Goal: Task Accomplishment & Management: Use online tool/utility

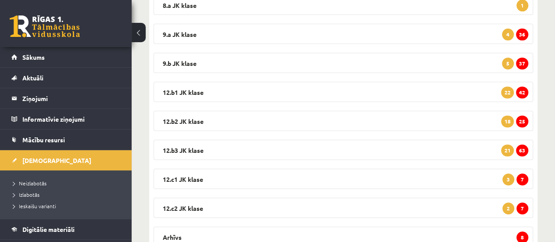
scroll to position [168, 0]
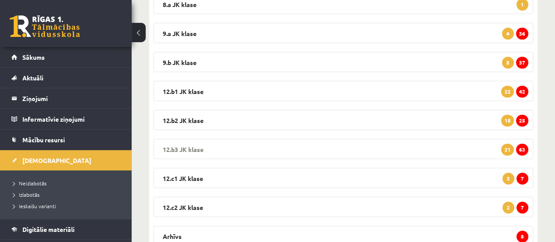
click at [522, 149] on span "63" at bounding box center [522, 150] width 12 height 12
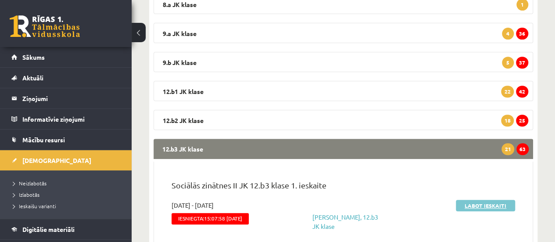
click at [486, 202] on link "Labot ieskaiti" at bounding box center [485, 205] width 59 height 11
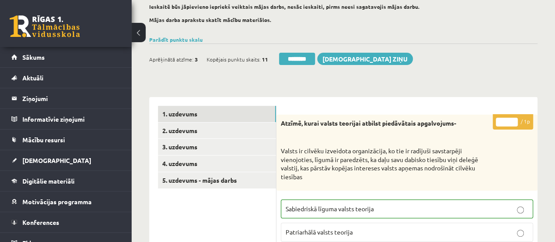
scroll to position [66, 0]
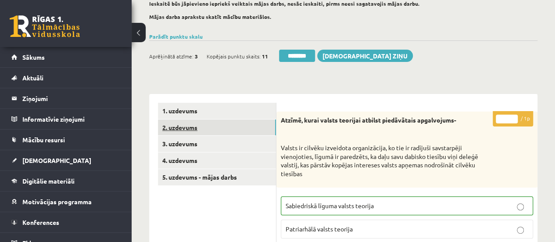
click at [180, 131] on link "2. uzdevums" at bounding box center [217, 127] width 118 height 16
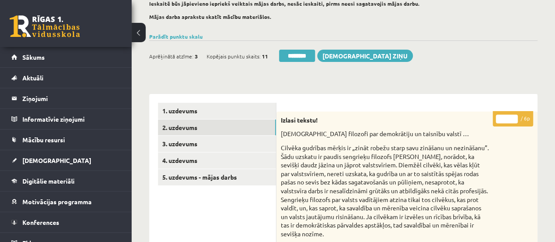
scroll to position [0, 0]
click at [244, 160] on link "4. uzdevums" at bounding box center [217, 160] width 118 height 16
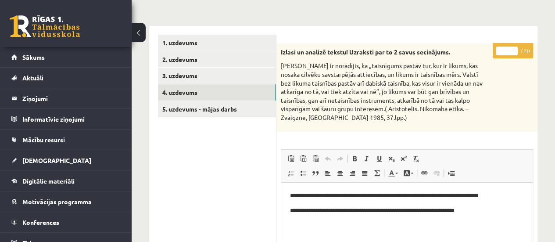
scroll to position [132, 0]
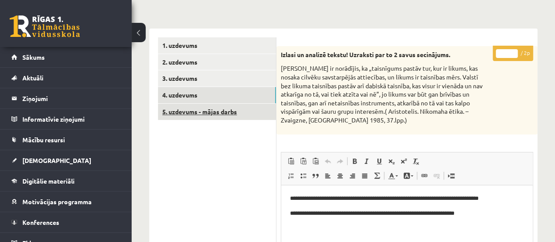
click at [212, 108] on link "5. uzdevums - mājas darbs" at bounding box center [217, 112] width 118 height 16
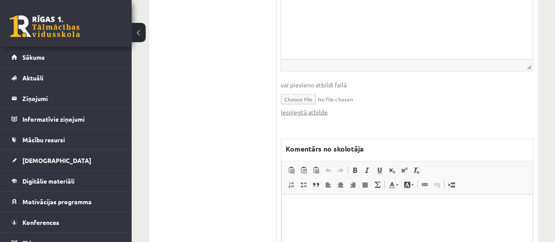
scroll to position [938, 0]
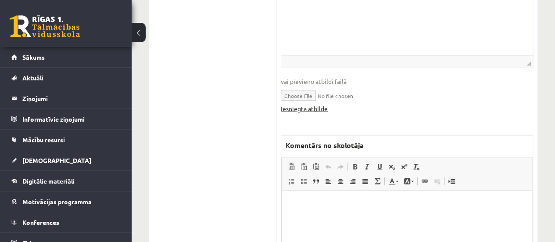
click at [301, 107] on link "Iesniegtā atbilde" at bounding box center [304, 108] width 47 height 9
click at [302, 216] on html at bounding box center [407, 204] width 251 height 27
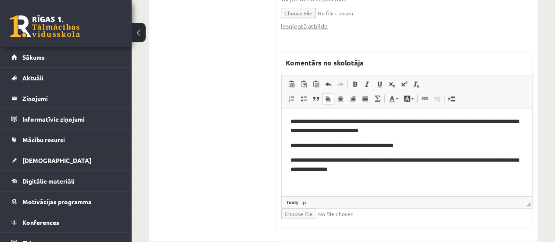
scroll to position [1030, 0]
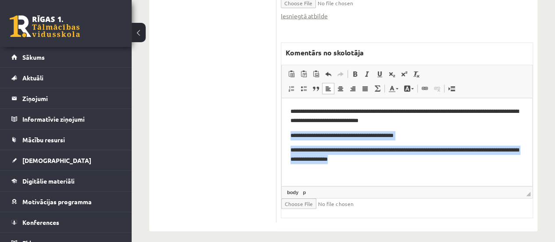
drag, startPoint x: 290, startPoint y: 139, endPoint x: 360, endPoint y: 162, distance: 74.1
click at [360, 162] on html "**********" at bounding box center [407, 135] width 251 height 75
copy body "**********"
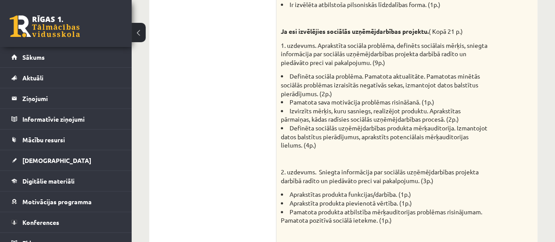
scroll to position [0, 0]
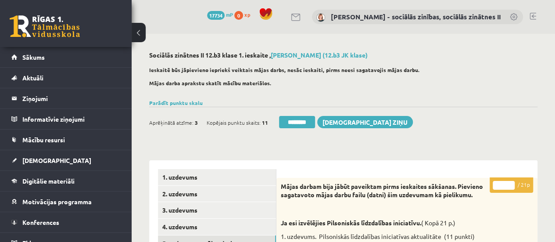
click at [510, 184] on input "*" at bounding box center [504, 185] width 22 height 9
type input "*"
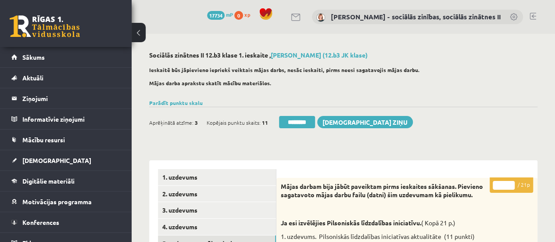
click at [510, 184] on input "*" at bounding box center [504, 185] width 22 height 9
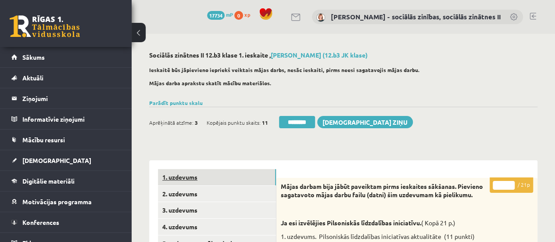
click at [248, 181] on link "1. uzdevums" at bounding box center [217, 177] width 118 height 16
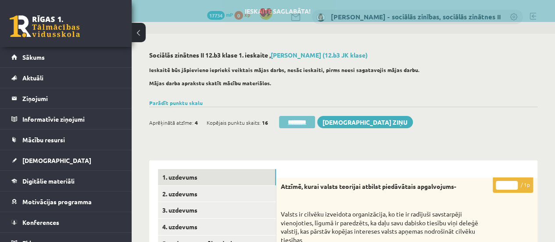
click at [292, 123] on input "********" at bounding box center [297, 122] width 36 height 12
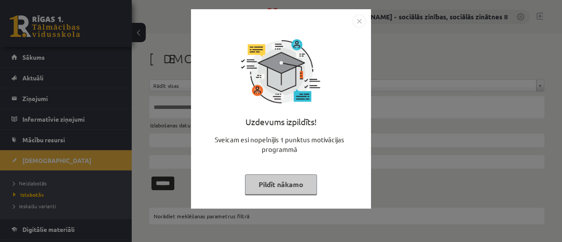
click at [302, 187] on button "Pildīt nākamo" at bounding box center [281, 184] width 72 height 20
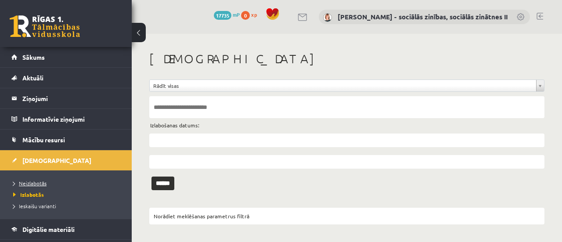
click at [35, 182] on span "Neizlabotās" at bounding box center [29, 183] width 33 height 7
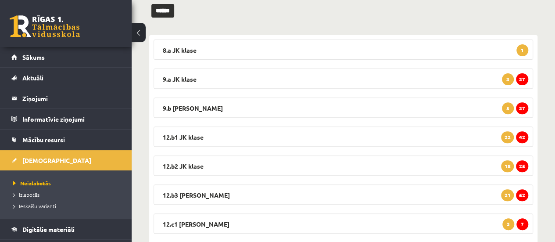
scroll to position [128, 0]
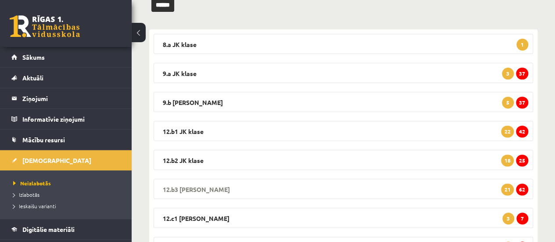
click at [520, 190] on span "62" at bounding box center [522, 189] width 12 height 12
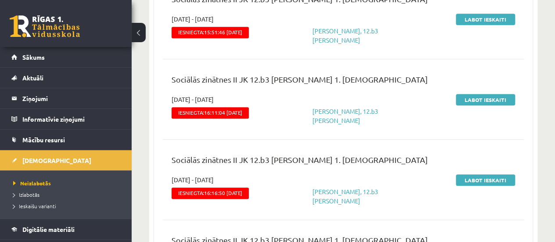
scroll to position [345, 0]
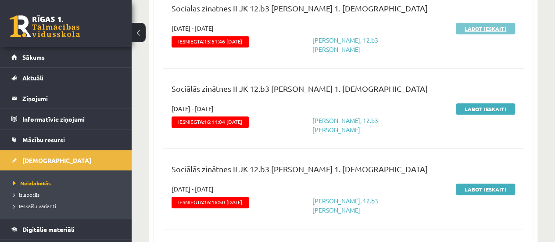
click at [480, 26] on link "Labot ieskaiti" at bounding box center [485, 28] width 59 height 11
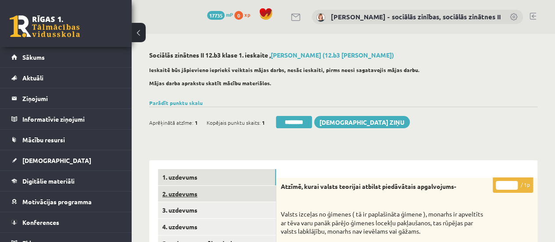
click at [190, 196] on link "2. uzdevums" at bounding box center [217, 194] width 118 height 16
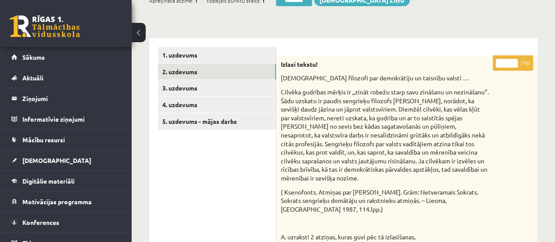
scroll to position [119, 0]
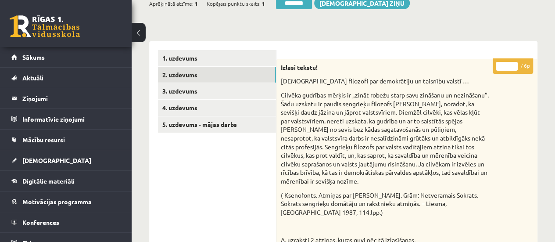
type input "*"
click at [514, 64] on input "*" at bounding box center [507, 66] width 22 height 9
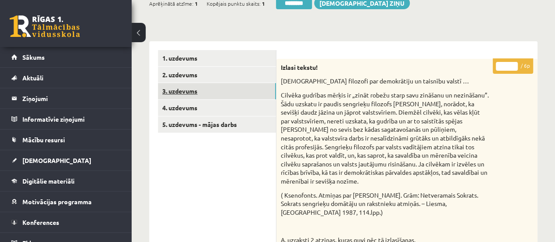
click at [208, 90] on link "3. uzdevums" at bounding box center [217, 91] width 118 height 16
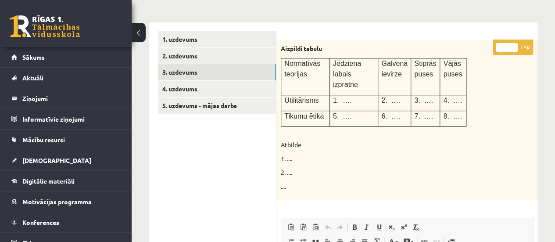
scroll to position [135, 0]
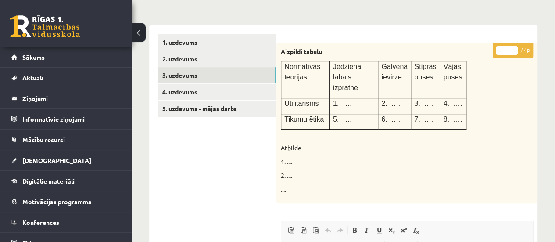
type input "*"
click at [512, 48] on input "*" at bounding box center [507, 50] width 22 height 9
click at [251, 95] on link "4. uzdevums" at bounding box center [217, 92] width 118 height 16
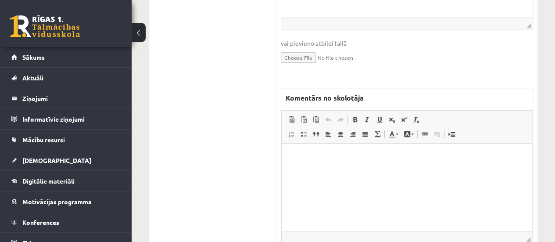
scroll to position [388, 0]
click at [381, 169] on html at bounding box center [407, 155] width 251 height 27
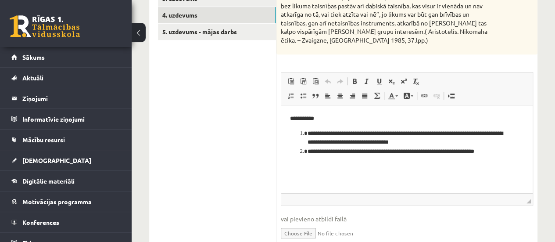
scroll to position [213, 0]
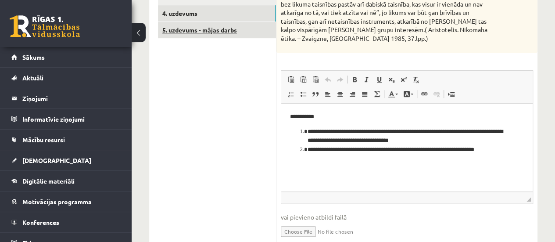
click at [204, 33] on link "5. uzdevums - mājas darbs" at bounding box center [217, 30] width 118 height 16
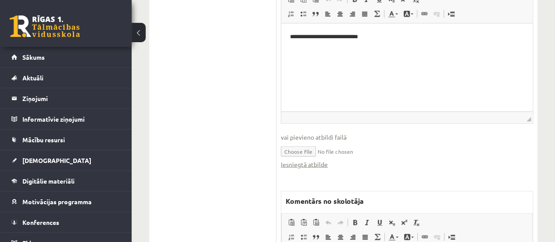
scroll to position [884, 0]
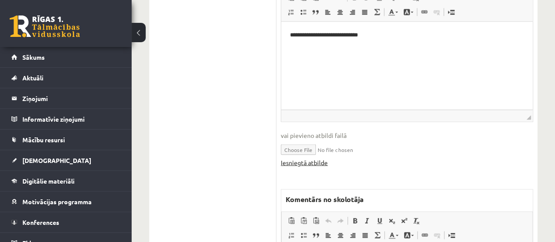
click at [314, 161] on link "Iesniegtā atbilde" at bounding box center [304, 162] width 47 height 9
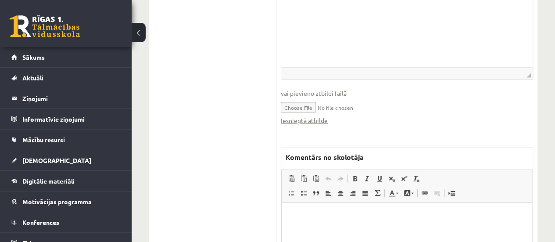
scroll to position [984, 0]
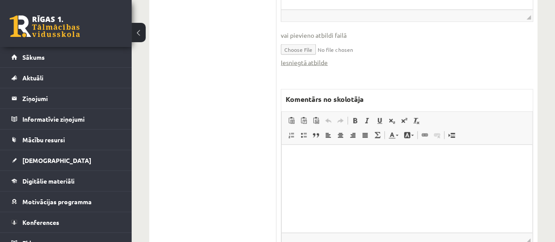
click at [329, 166] on html at bounding box center [407, 157] width 251 height 27
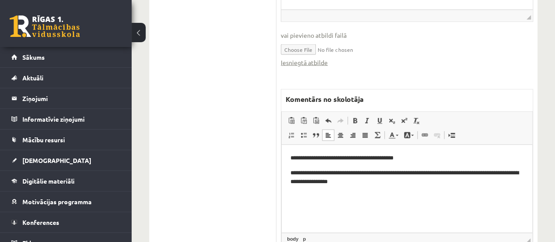
click at [289, 158] on html "**********" at bounding box center [407, 169] width 251 height 50
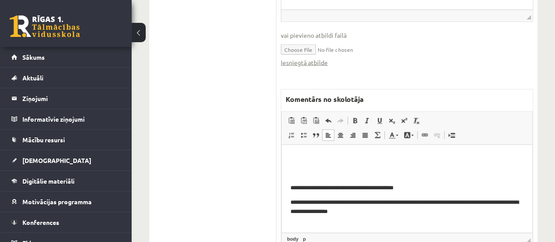
click at [289, 158] on html "**********" at bounding box center [407, 184] width 251 height 80
click at [485, 159] on p "**********" at bounding box center [408, 157] width 234 height 9
click at [497, 160] on p "**********" at bounding box center [408, 157] width 234 height 9
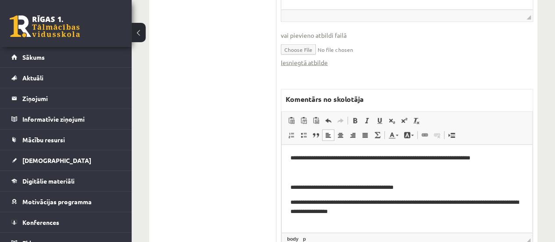
click at [478, 203] on p "**********" at bounding box center [408, 207] width 234 height 18
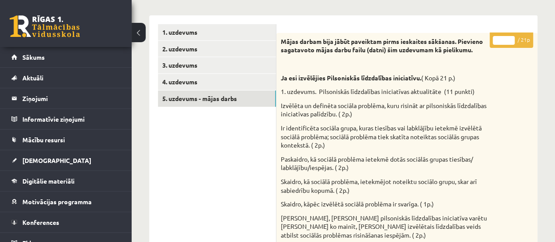
scroll to position [65, 0]
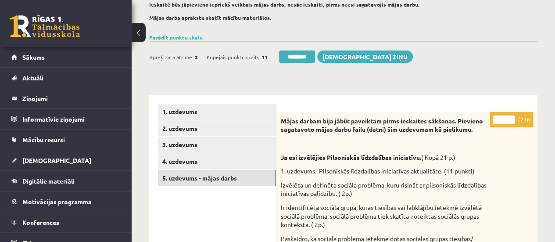
click at [508, 117] on input "*" at bounding box center [504, 119] width 22 height 9
type input "*"
click at [508, 117] on input "*" at bounding box center [504, 119] width 22 height 9
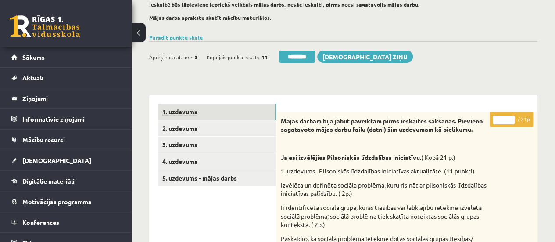
click at [238, 111] on link "1. uzdevums" at bounding box center [217, 112] width 118 height 16
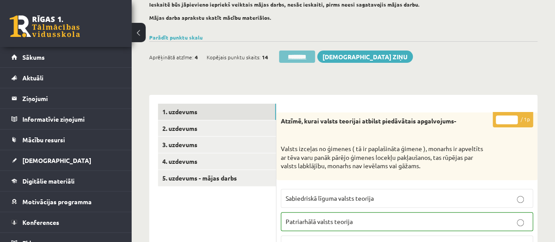
click at [291, 54] on input "********" at bounding box center [297, 56] width 36 height 12
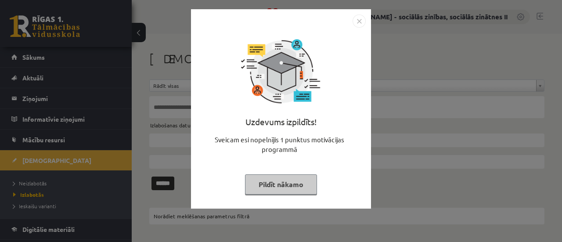
click at [278, 184] on button "Pildīt nākamo" at bounding box center [281, 184] width 72 height 20
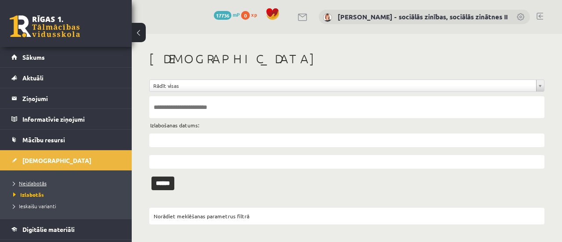
click at [42, 183] on span "Neizlabotās" at bounding box center [29, 183] width 33 height 7
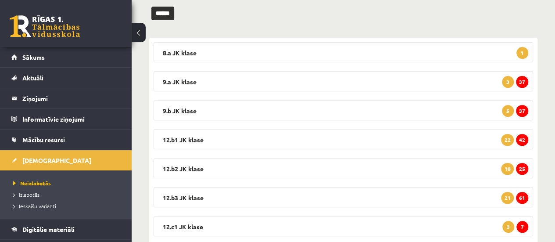
scroll to position [119, 0]
click at [525, 199] on span "61" at bounding box center [522, 198] width 12 height 12
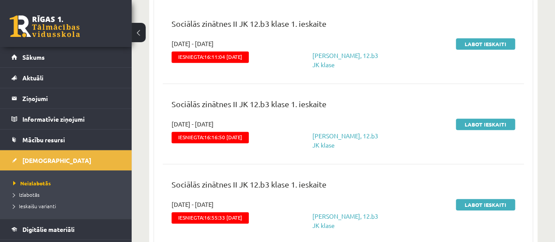
scroll to position [284, 0]
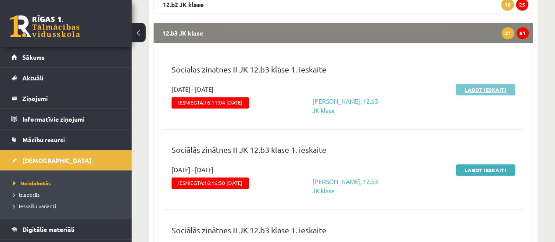
click at [490, 90] on link "Labot ieskaiti" at bounding box center [485, 89] width 59 height 11
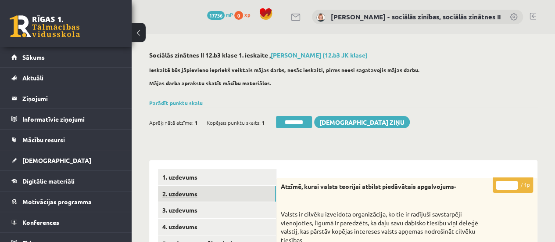
click at [263, 192] on link "2. uzdevums" at bounding box center [217, 194] width 118 height 16
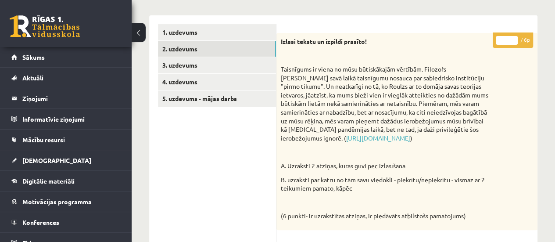
scroll to position [144, 0]
type input "*"
click at [514, 38] on input "*" at bounding box center [507, 41] width 22 height 9
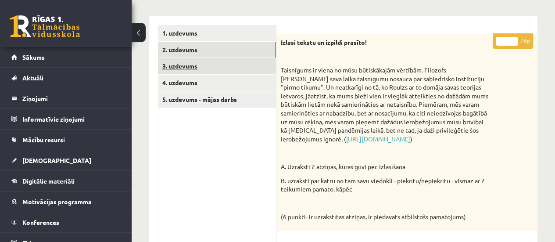
click at [258, 70] on link "3. uzdevums" at bounding box center [217, 66] width 118 height 16
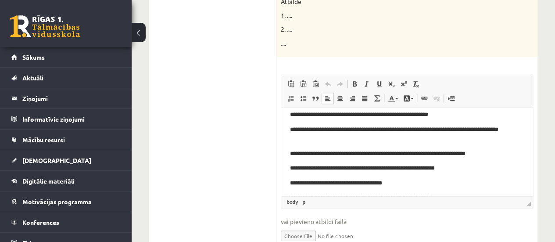
scroll to position [52, 0]
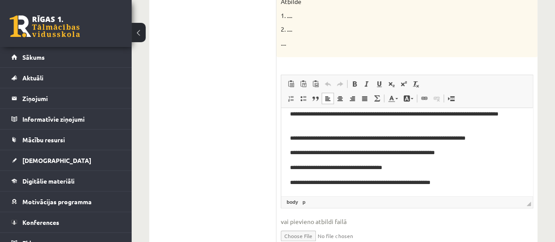
drag, startPoint x: 529, startPoint y: 145, endPoint x: 822, endPoint y: 286, distance: 325.3
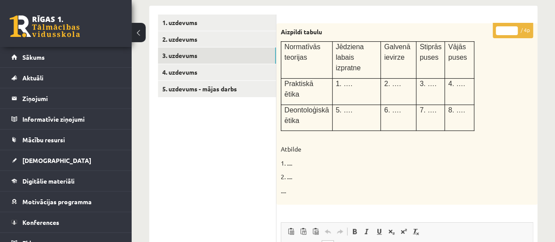
scroll to position [140, 0]
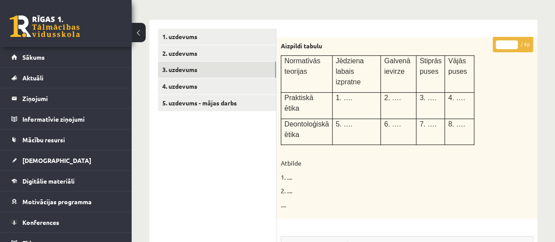
type input "*"
click at [514, 41] on input "*" at bounding box center [507, 44] width 22 height 9
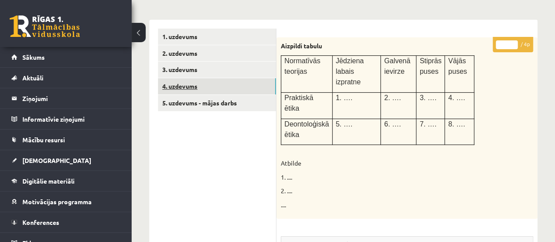
click at [213, 82] on link "4. uzdevums" at bounding box center [217, 86] width 118 height 16
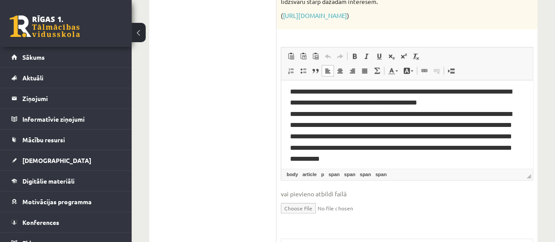
scroll to position [82, 0]
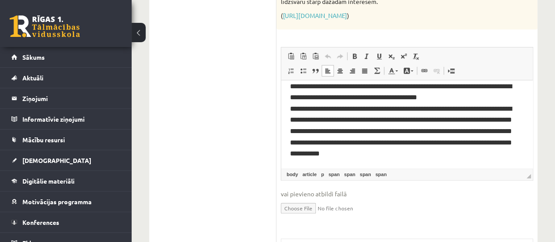
drag, startPoint x: 527, startPoint y: 101, endPoint x: 818, endPoint y: 223, distance: 315.2
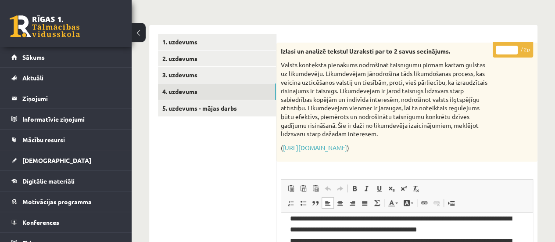
scroll to position [113, 0]
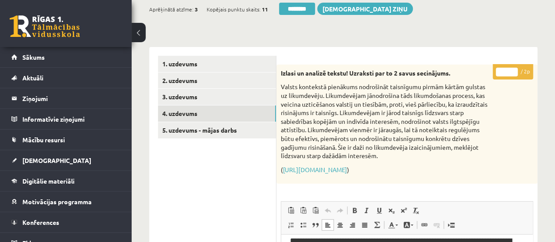
type input "*"
click at [514, 70] on input "*" at bounding box center [507, 72] width 22 height 9
click at [207, 132] on link "5. uzdevums - mājas darbs" at bounding box center [217, 130] width 118 height 16
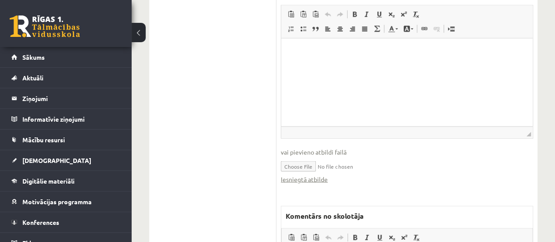
scroll to position [885, 0]
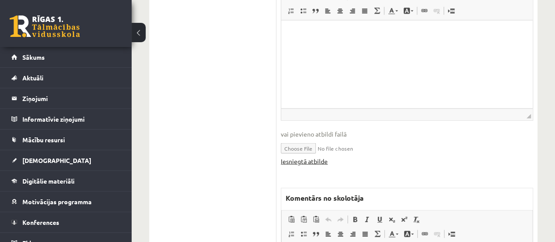
click at [305, 157] on link "Iesniegtā atbilde" at bounding box center [304, 161] width 47 height 9
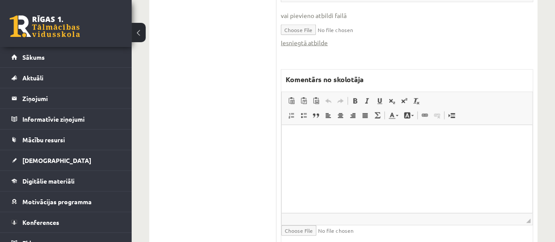
scroll to position [1005, 0]
click at [356, 150] on html at bounding box center [407, 136] width 251 height 27
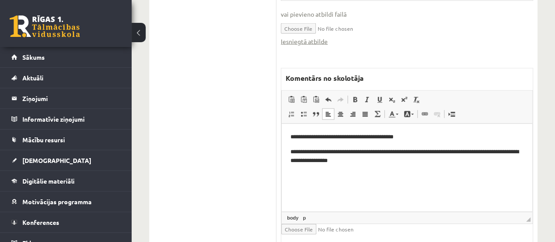
click at [356, 174] on html "**********" at bounding box center [407, 148] width 251 height 50
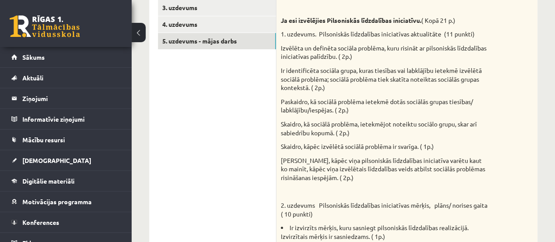
scroll to position [115, 0]
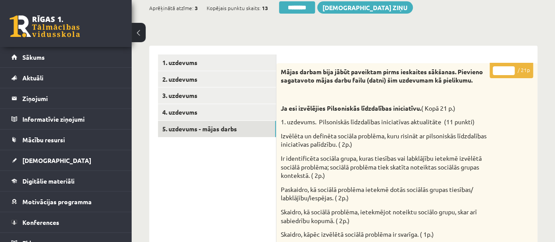
click at [511, 69] on input "*" at bounding box center [504, 70] width 22 height 9
type input "*"
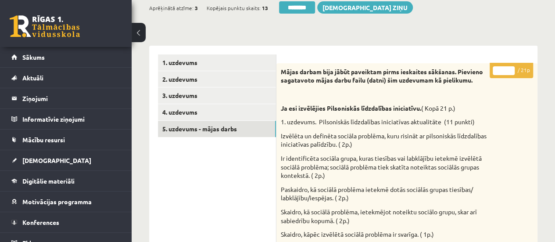
click at [511, 69] on input "*" at bounding box center [504, 70] width 22 height 9
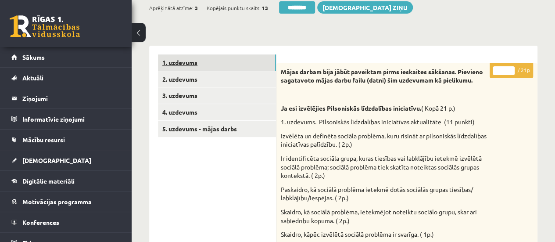
click at [268, 65] on link "1. uzdevums" at bounding box center [217, 62] width 118 height 16
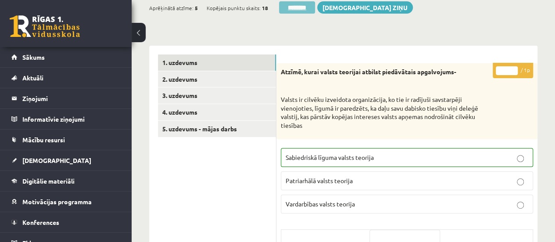
click at [289, 9] on input "********" at bounding box center [297, 7] width 36 height 12
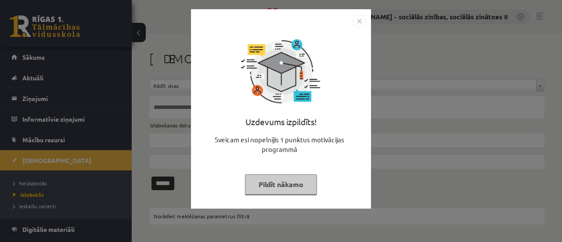
click at [274, 198] on div "Uzdevums izpildīts! Sveicam esi nopelnījis 1 punktus motivācijas programmā Pild…" at bounding box center [280, 116] width 169 height 176
click at [288, 185] on button "Pildīt nākamo" at bounding box center [281, 184] width 72 height 20
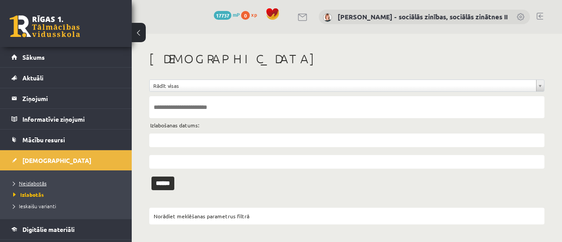
click at [42, 182] on span "Neizlabotās" at bounding box center [29, 183] width 33 height 7
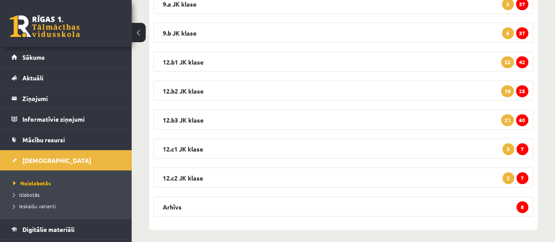
scroll to position [201, 0]
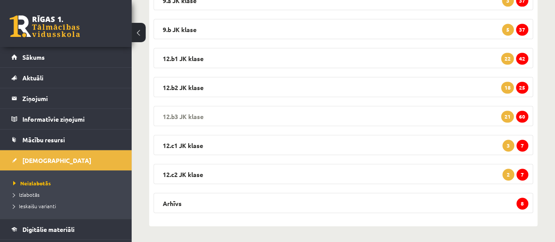
click at [519, 119] on span "60" at bounding box center [522, 117] width 12 height 12
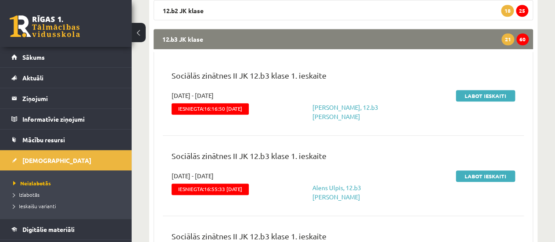
scroll to position [286, 0]
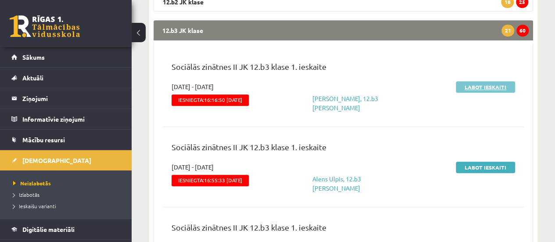
click at [493, 85] on link "Labot ieskaiti" at bounding box center [485, 86] width 59 height 11
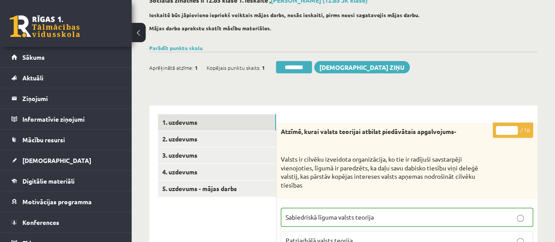
scroll to position [72, 0]
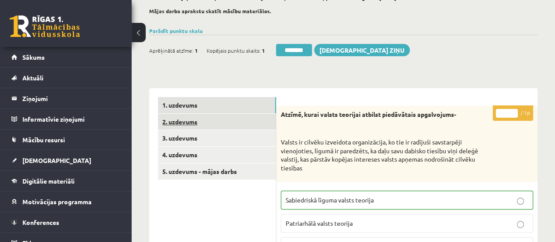
click at [222, 124] on link "2. uzdevums" at bounding box center [217, 122] width 118 height 16
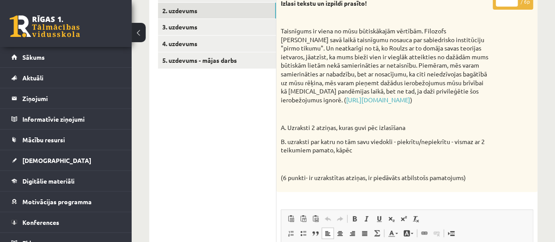
scroll to position [169, 0]
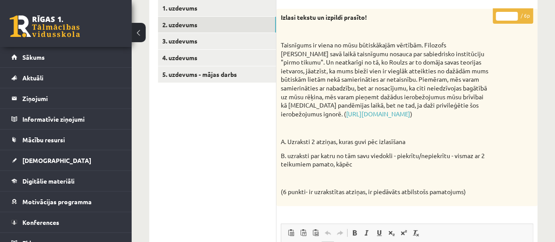
type input "*"
click at [513, 13] on input "*" at bounding box center [507, 16] width 22 height 9
click at [241, 37] on link "3. uzdevums" at bounding box center [217, 41] width 118 height 16
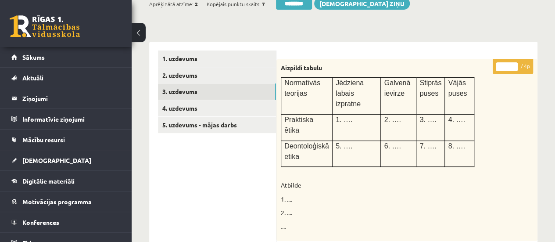
scroll to position [121, 0]
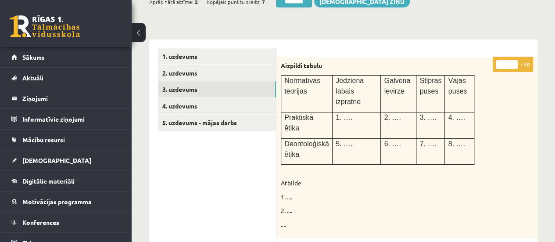
type input "*"
click at [515, 60] on input "*" at bounding box center [507, 64] width 22 height 9
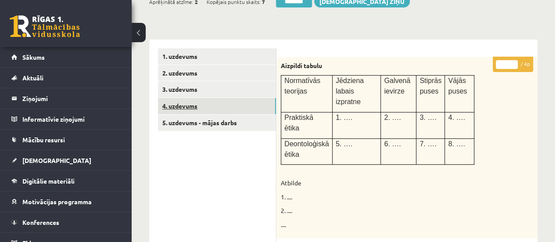
click at [256, 106] on link "4. uzdevums" at bounding box center [217, 106] width 118 height 16
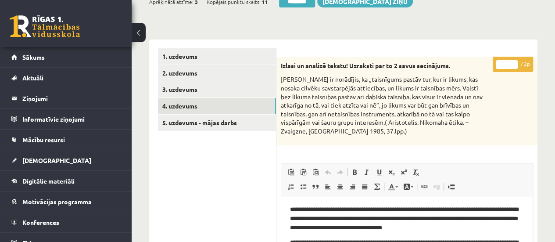
scroll to position [165, 0]
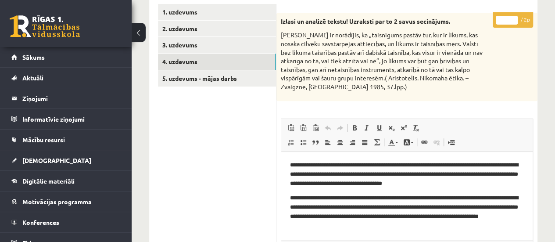
type input "*"
click at [515, 17] on input "*" at bounding box center [507, 20] width 22 height 9
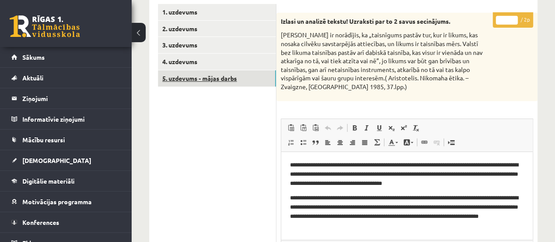
click at [254, 82] on link "5. uzdevums - mājas darbs" at bounding box center [217, 78] width 118 height 16
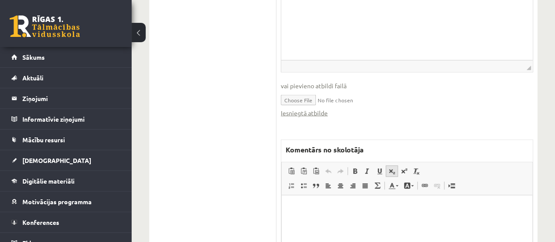
scroll to position [936, 0]
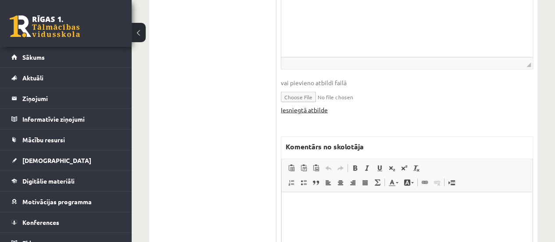
click at [289, 108] on link "Iesniegtā atbilde" at bounding box center [304, 109] width 47 height 9
click at [293, 214] on html at bounding box center [407, 205] width 251 height 27
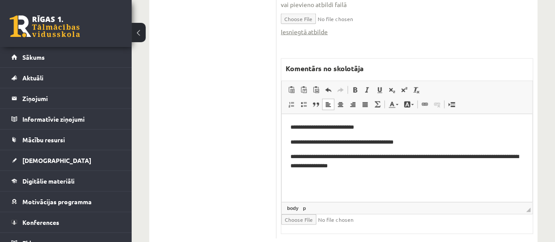
scroll to position [1018, 0]
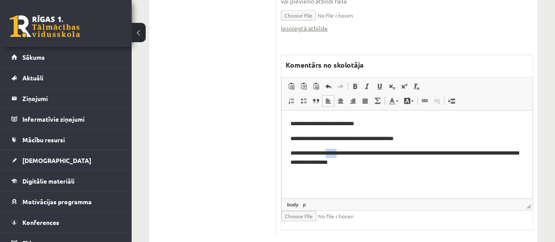
drag, startPoint x: 342, startPoint y: 153, endPoint x: 328, endPoint y: 154, distance: 13.6
click at [328, 154] on p "**********" at bounding box center [408, 157] width 234 height 18
click at [465, 155] on p "**********" at bounding box center [408, 157] width 234 height 18
click at [415, 139] on p "**********" at bounding box center [408, 138] width 234 height 9
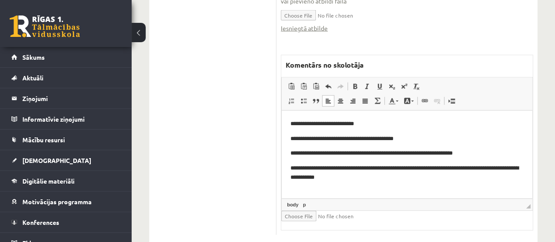
click at [447, 152] on p "**********" at bounding box center [408, 152] width 234 height 9
click at [480, 155] on p "**********" at bounding box center [408, 152] width 234 height 9
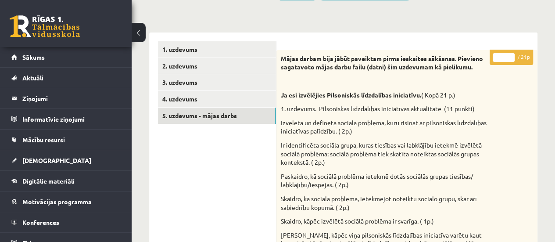
scroll to position [103, 0]
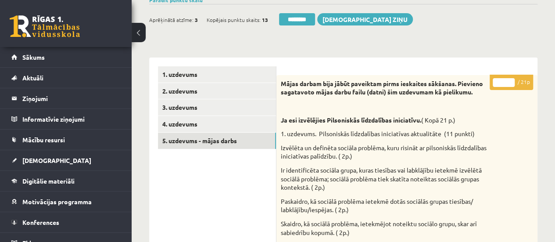
click at [511, 80] on input "*" at bounding box center [504, 82] width 22 height 9
type input "*"
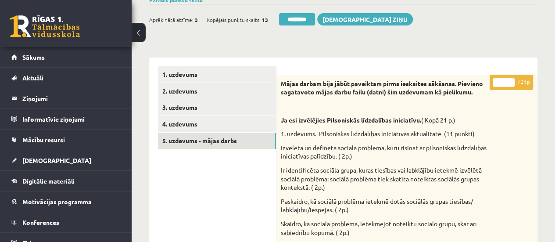
click at [511, 80] on input "*" at bounding box center [504, 82] width 22 height 9
click at [258, 75] on link "1. uzdevums" at bounding box center [217, 74] width 118 height 16
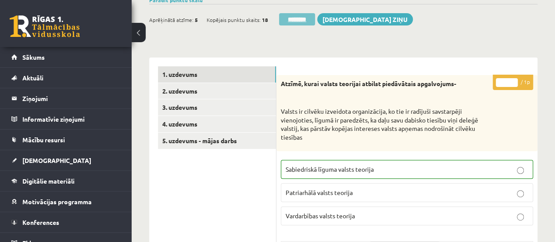
click at [291, 16] on input "********" at bounding box center [297, 19] width 36 height 12
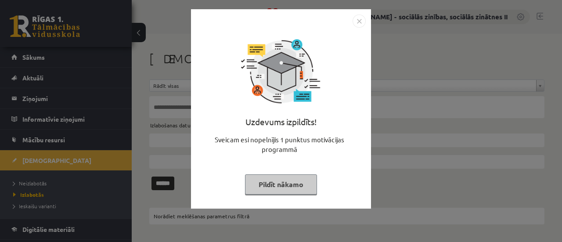
click at [268, 187] on button "Pildīt nākamo" at bounding box center [281, 184] width 72 height 20
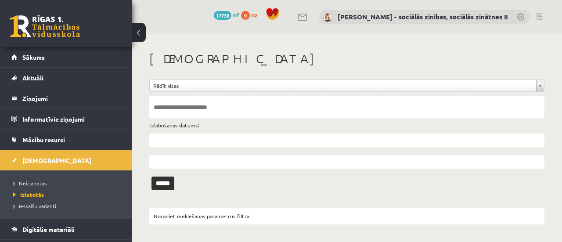
click at [37, 180] on span "Neizlabotās" at bounding box center [29, 183] width 33 height 7
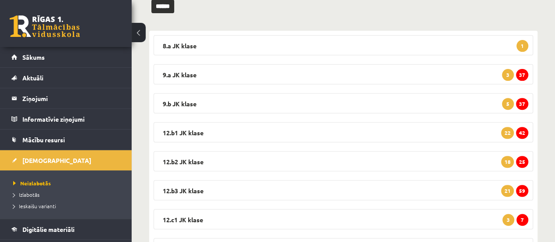
scroll to position [136, 0]
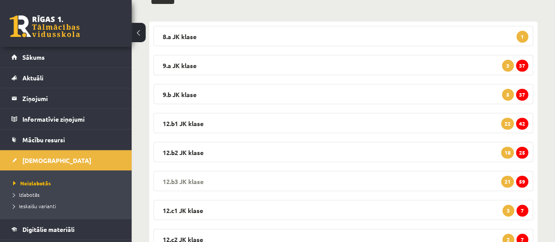
click at [517, 180] on span "59" at bounding box center [522, 182] width 12 height 12
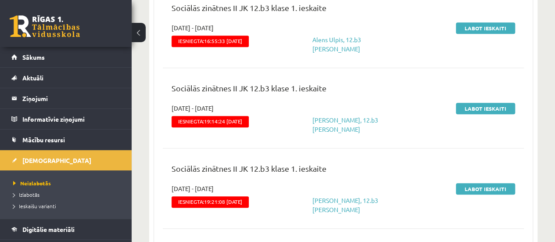
scroll to position [354, 0]
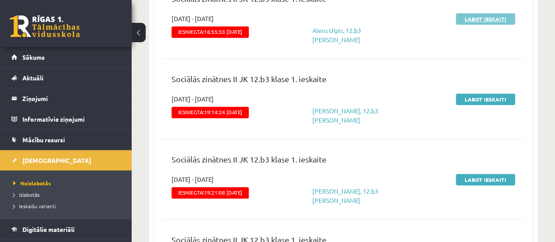
click at [480, 20] on link "Labot ieskaiti" at bounding box center [485, 18] width 59 height 11
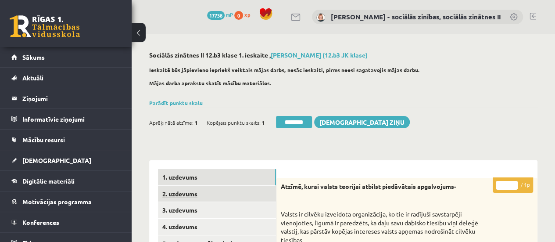
click at [235, 196] on link "2. uzdevums" at bounding box center [217, 194] width 118 height 16
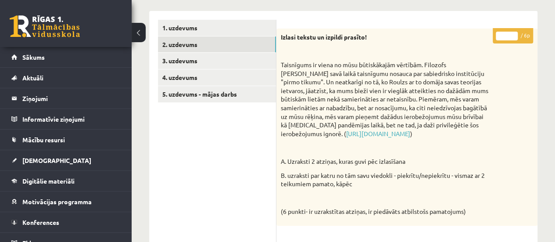
scroll to position [145, 0]
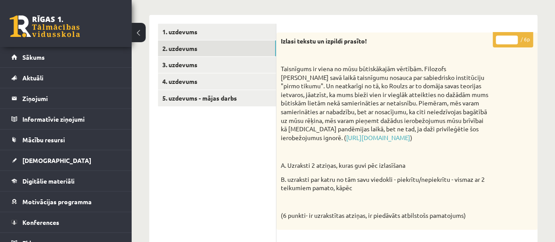
type input "*"
click at [513, 36] on input "*" at bounding box center [507, 40] width 22 height 9
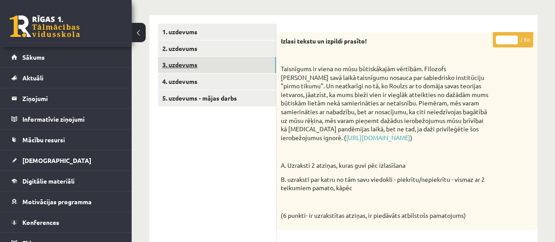
click at [223, 63] on link "3. uzdevums" at bounding box center [217, 65] width 118 height 16
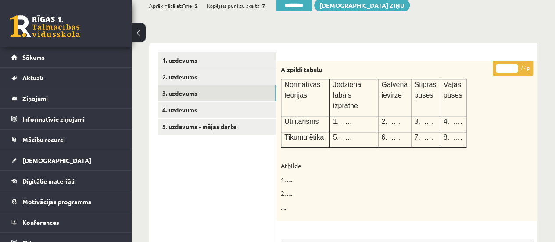
scroll to position [114, 0]
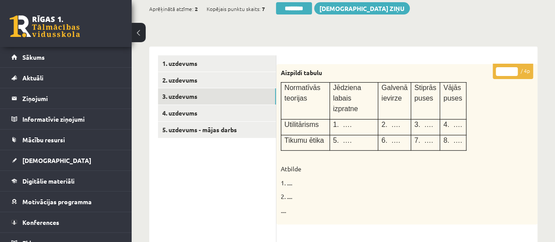
type input "*"
click at [515, 69] on input "*" at bounding box center [507, 71] width 22 height 9
click at [221, 112] on link "4. uzdevums" at bounding box center [217, 113] width 118 height 16
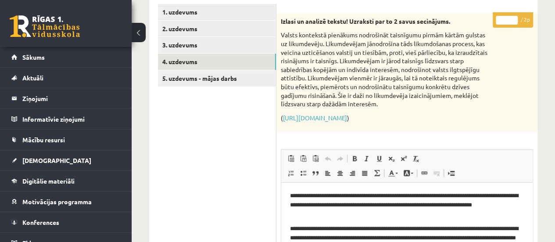
scroll to position [164, 0]
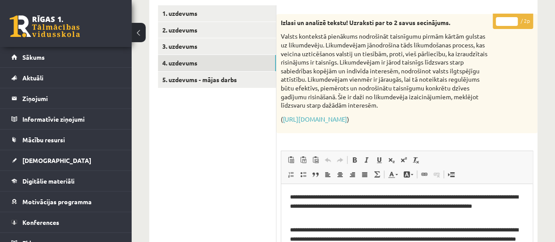
type input "*"
click at [514, 18] on input "*" at bounding box center [507, 21] width 22 height 9
click at [208, 76] on link "5. uzdevums - mājas darbs" at bounding box center [217, 80] width 118 height 16
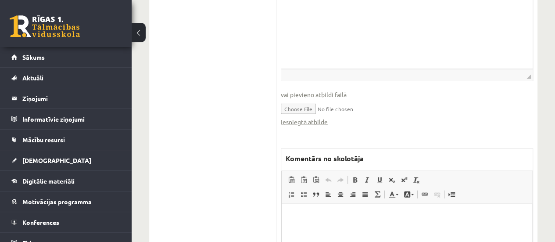
scroll to position [928, 0]
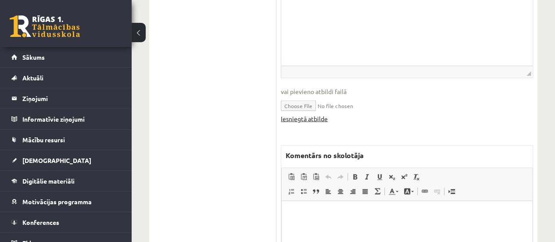
click at [309, 119] on link "Iesniegtā atbilde" at bounding box center [304, 118] width 47 height 9
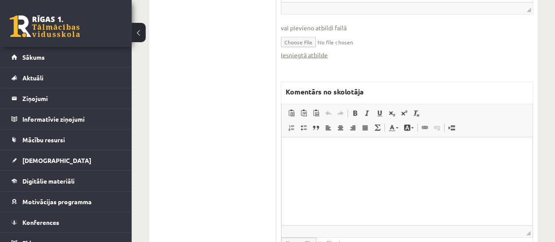
scroll to position [993, 0]
click at [344, 162] on html at bounding box center [407, 148] width 251 height 27
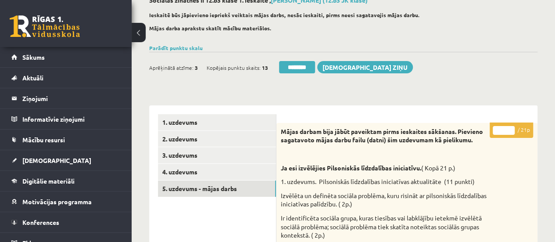
scroll to position [4, 0]
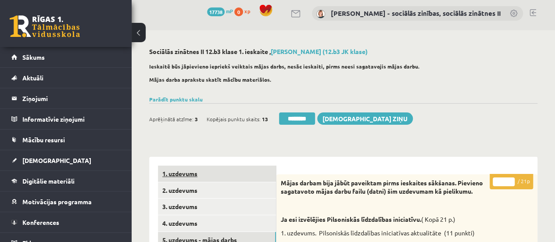
click at [188, 170] on link "1. uzdevums" at bounding box center [217, 173] width 118 height 16
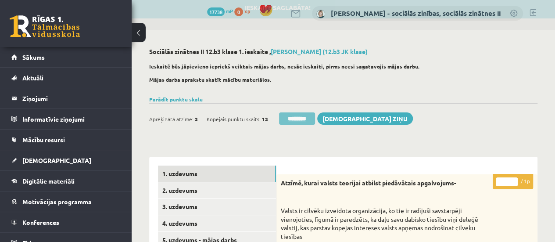
scroll to position [0, 0]
click at [294, 121] on input "********" at bounding box center [297, 118] width 36 height 12
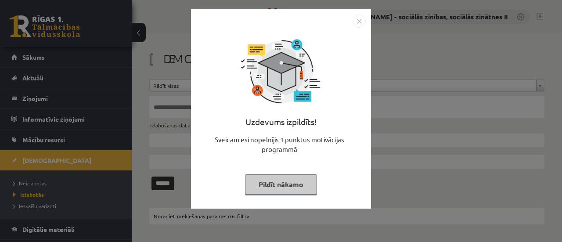
click at [280, 189] on button "Pildīt nākamo" at bounding box center [281, 184] width 72 height 20
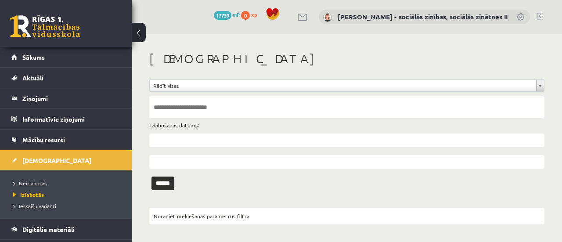
click at [24, 181] on span "Neizlabotās" at bounding box center [29, 183] width 33 height 7
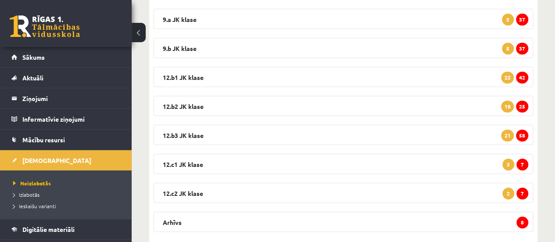
scroll to position [182, 0]
click at [523, 133] on span "58" at bounding box center [522, 135] width 12 height 12
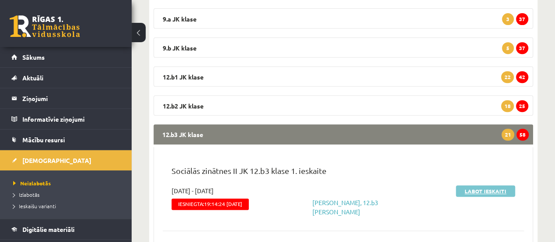
click at [487, 190] on link "Labot ieskaiti" at bounding box center [485, 190] width 59 height 11
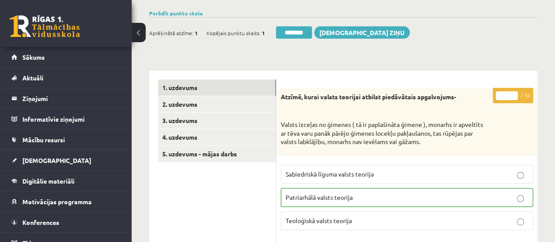
scroll to position [90, 0]
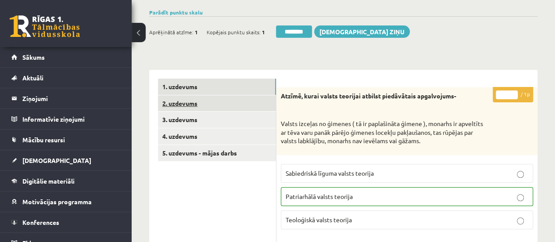
click at [183, 102] on link "2. uzdevums" at bounding box center [217, 103] width 118 height 16
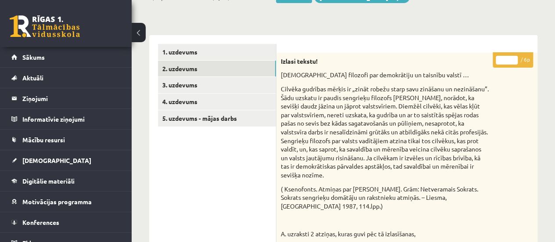
scroll to position [97, 0]
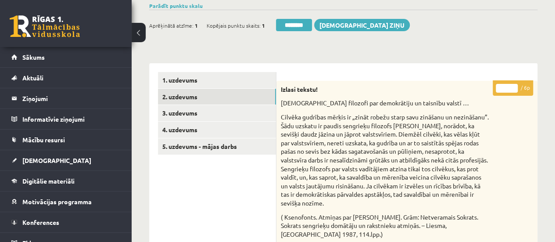
type input "*"
click at [514, 86] on input "*" at bounding box center [507, 88] width 22 height 9
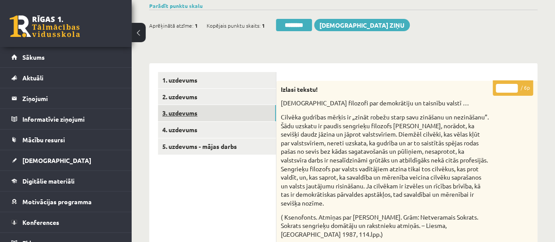
click at [260, 111] on link "3. uzdevums" at bounding box center [217, 113] width 118 height 16
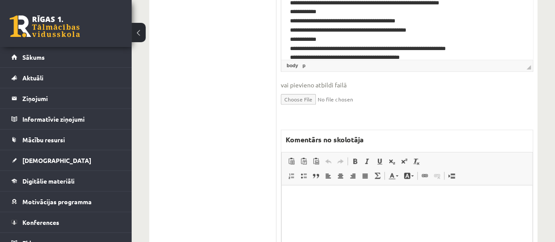
scroll to position [442, 0]
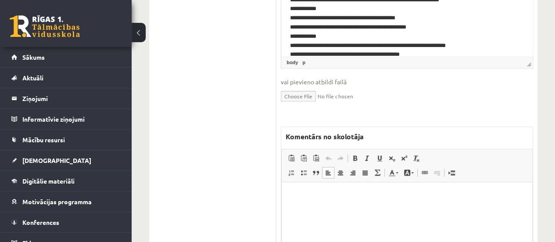
click at [365, 209] on html at bounding box center [407, 195] width 251 height 27
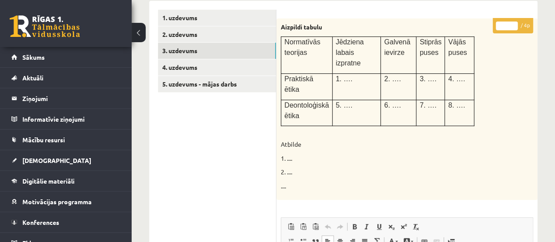
scroll to position [154, 0]
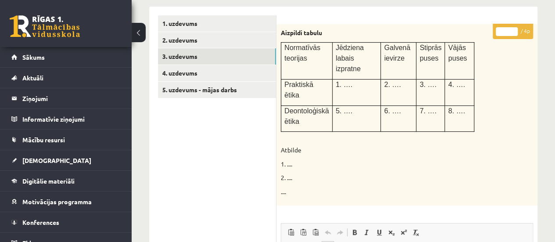
type input "*"
click at [513, 29] on input "*" at bounding box center [507, 31] width 22 height 9
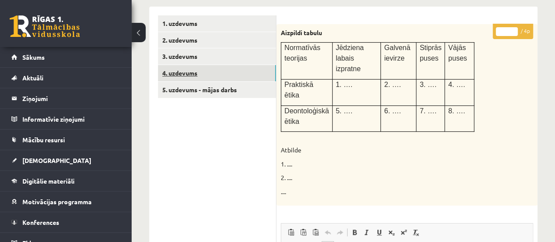
click at [244, 74] on link "4. uzdevums" at bounding box center [217, 73] width 118 height 16
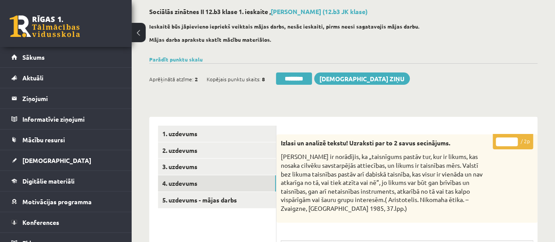
scroll to position [37, 0]
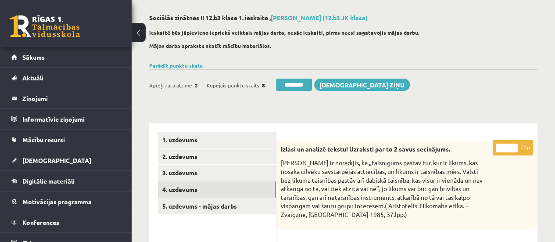
type input "*"
click at [513, 144] on input "*" at bounding box center [507, 148] width 22 height 9
click at [205, 205] on link "5. uzdevums - mājas darbs" at bounding box center [217, 206] width 118 height 16
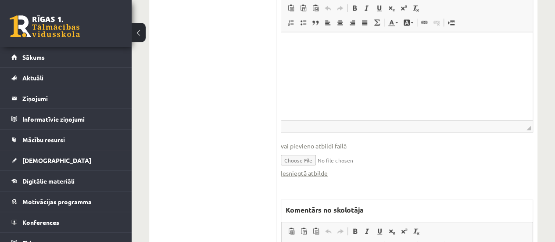
scroll to position [883, 0]
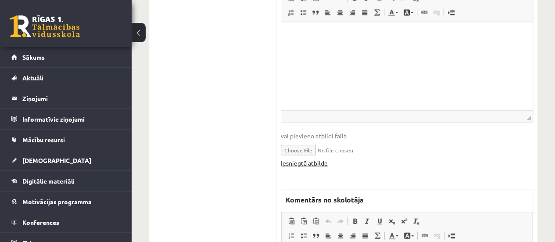
click at [300, 162] on link "Iesniegtā atbilde" at bounding box center [304, 162] width 47 height 9
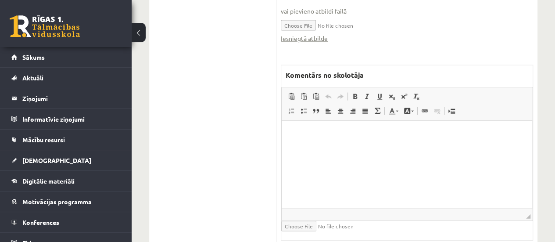
scroll to position [1013, 0]
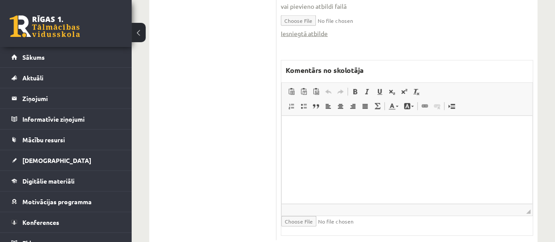
click at [387, 142] on html at bounding box center [407, 128] width 251 height 27
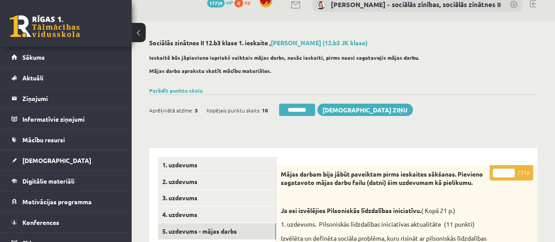
scroll to position [6, 0]
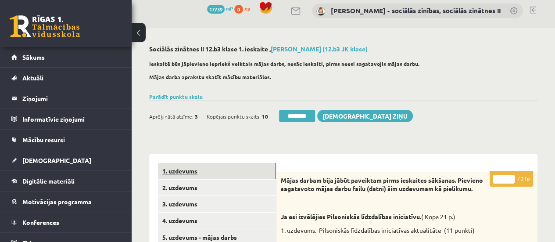
click at [208, 173] on link "1. uzdevums" at bounding box center [217, 171] width 118 height 16
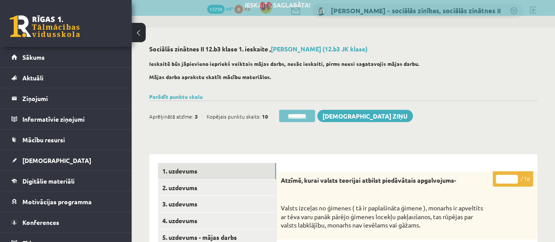
click at [299, 111] on input "********" at bounding box center [297, 116] width 36 height 12
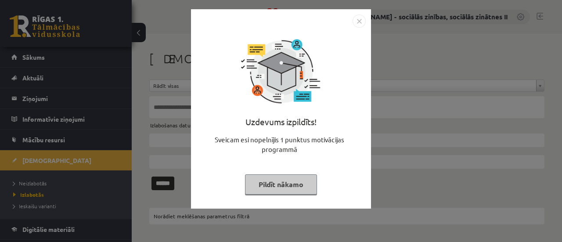
click at [259, 189] on button "Pildīt nākamo" at bounding box center [281, 184] width 72 height 20
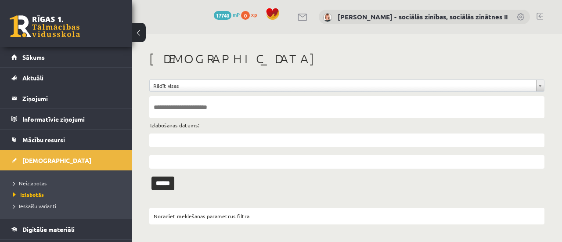
click at [36, 183] on span "Neizlabotās" at bounding box center [29, 183] width 33 height 7
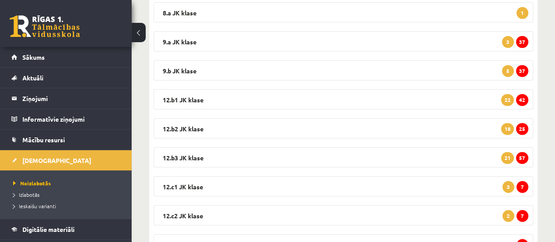
scroll to position [162, 0]
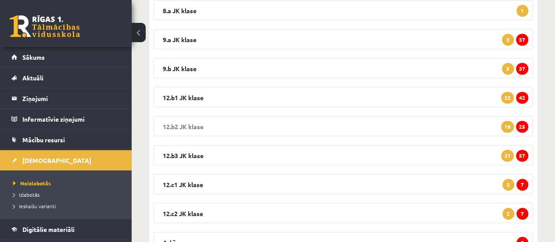
click at [522, 126] on span "25" at bounding box center [522, 127] width 12 height 12
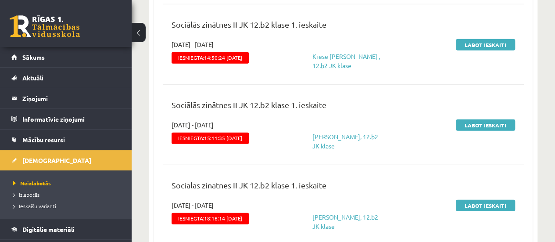
scroll to position [0, 0]
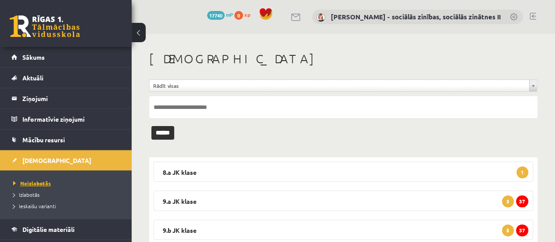
click at [43, 181] on span "Neizlabotās" at bounding box center [32, 183] width 38 height 7
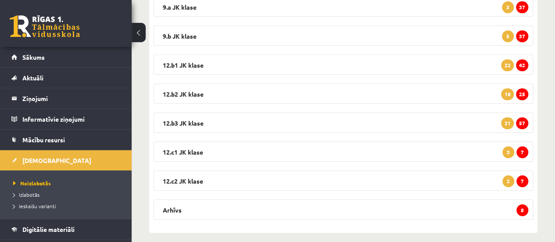
scroll to position [201, 0]
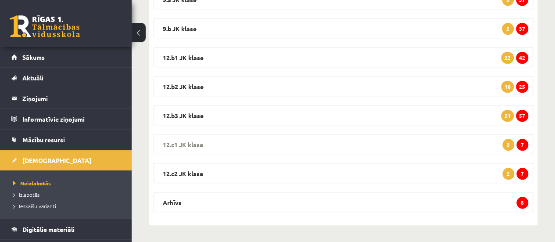
click at [524, 140] on span "7" at bounding box center [523, 145] width 12 height 12
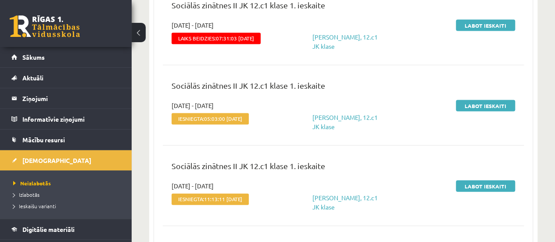
scroll to position [836, 0]
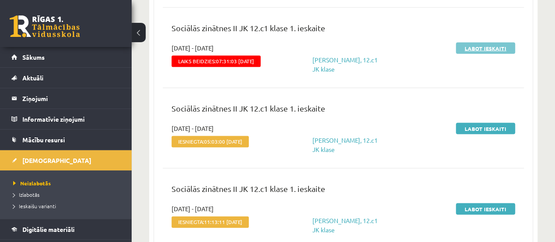
click at [479, 46] on link "Labot ieskaiti" at bounding box center [485, 48] width 59 height 11
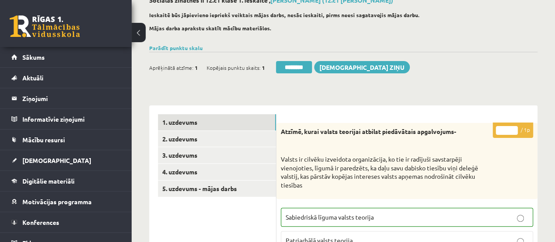
scroll to position [58, 0]
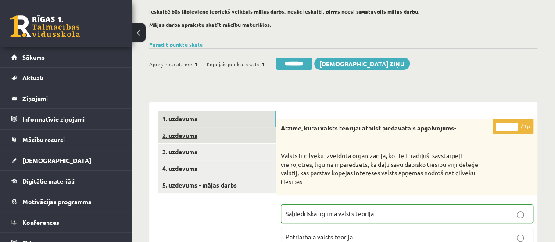
click at [206, 135] on link "2. uzdevums" at bounding box center [217, 135] width 118 height 16
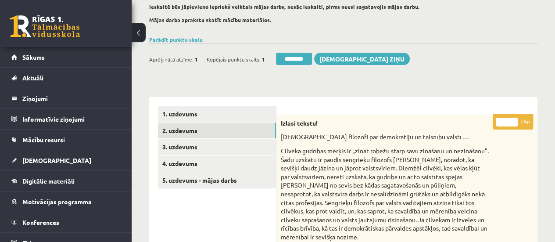
scroll to position [0, 0]
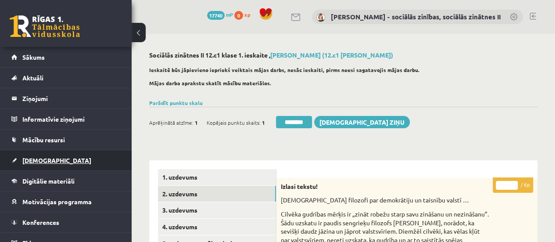
click at [30, 156] on span "[DEMOGRAPHIC_DATA]" at bounding box center [56, 160] width 69 height 8
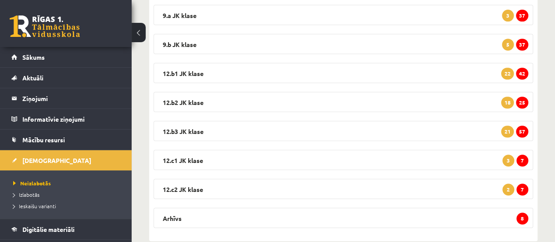
scroll to position [202, 0]
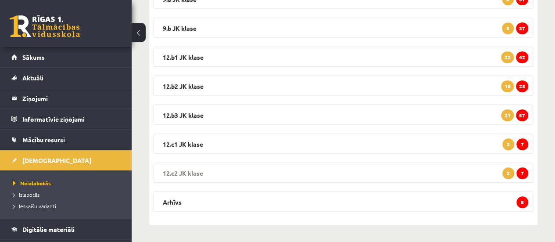
click at [521, 170] on span "7" at bounding box center [523, 173] width 12 height 12
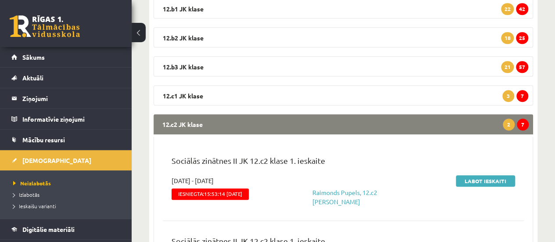
scroll to position [0, 0]
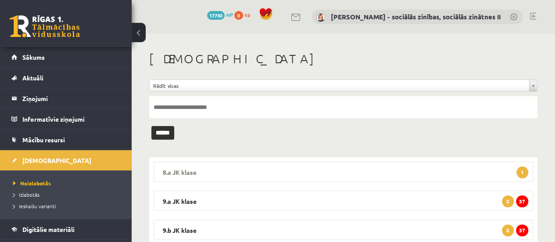
click at [407, 173] on legend "8.a JK klase 1" at bounding box center [344, 172] width 380 height 20
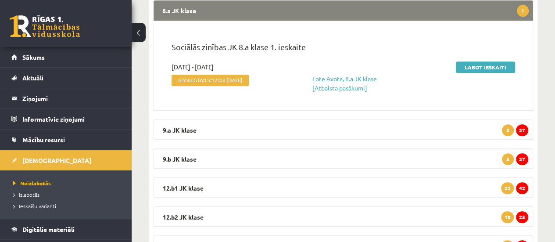
scroll to position [163, 0]
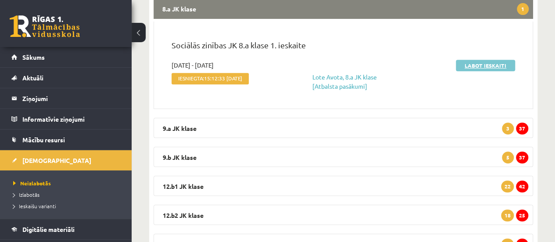
click at [484, 68] on link "Labot ieskaiti" at bounding box center [485, 65] width 59 height 11
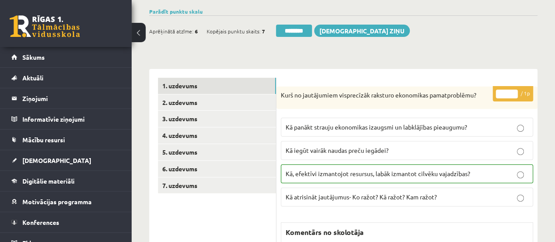
scroll to position [65, 0]
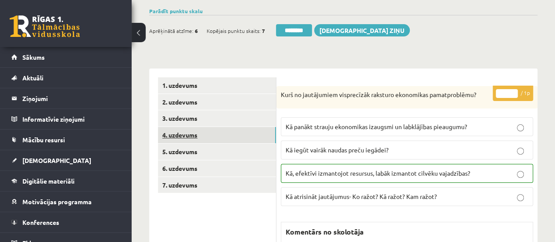
click at [191, 132] on link "4. uzdevums" at bounding box center [217, 135] width 118 height 16
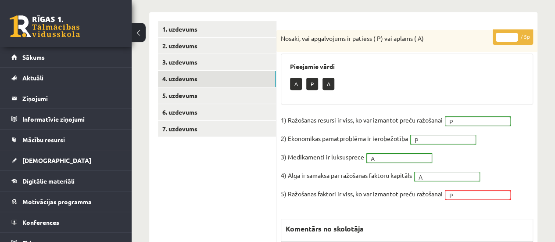
scroll to position [126, 0]
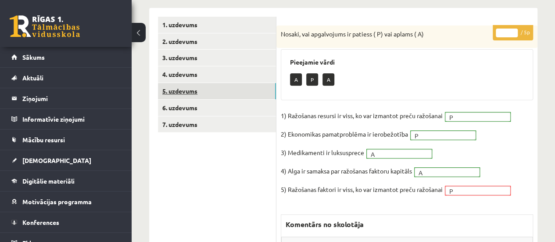
click at [205, 86] on link "5. uzdevums" at bounding box center [217, 91] width 118 height 16
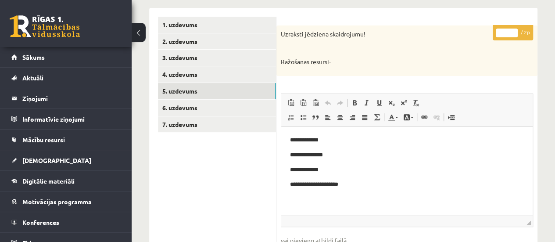
scroll to position [0, 0]
type input "*"
click at [513, 31] on input "*" at bounding box center [507, 33] width 22 height 9
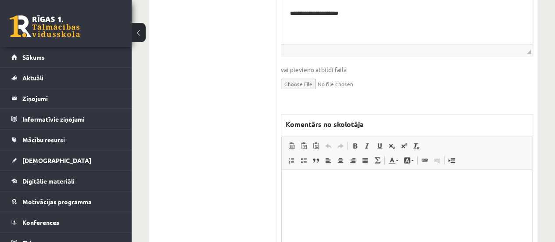
scroll to position [311, 0]
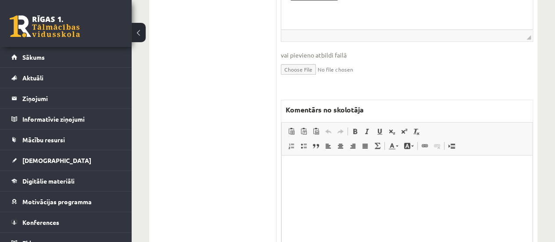
click at [354, 176] on html at bounding box center [407, 168] width 251 height 27
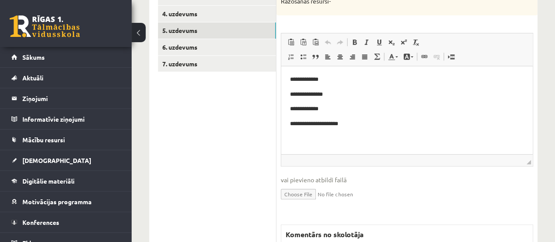
scroll to position [172, 0]
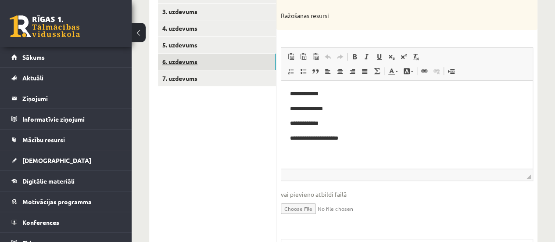
click at [189, 61] on link "6. uzdevums" at bounding box center [217, 62] width 118 height 16
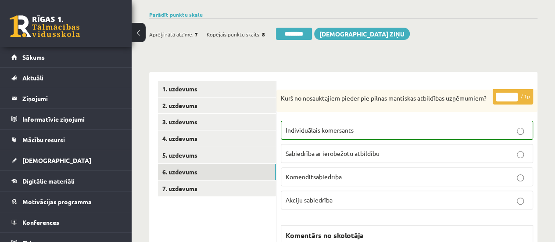
scroll to position [62, 0]
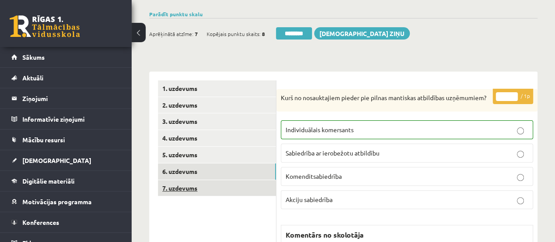
click at [219, 185] on link "7. uzdevums" at bounding box center [217, 188] width 118 height 16
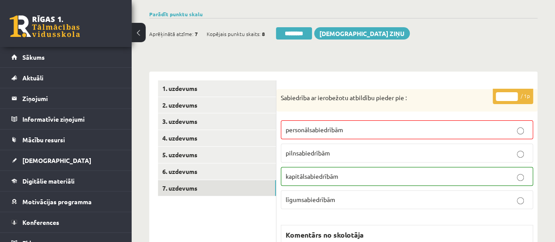
scroll to position [0, 0]
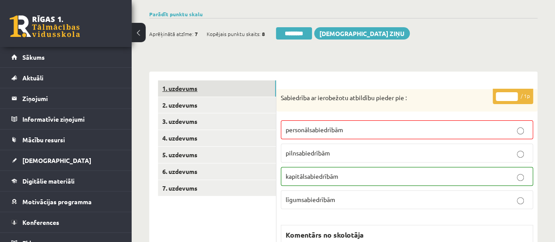
click at [200, 90] on link "1. uzdevums" at bounding box center [217, 88] width 118 height 16
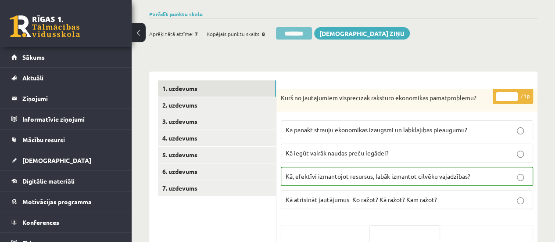
click at [292, 30] on input "********" at bounding box center [294, 33] width 36 height 12
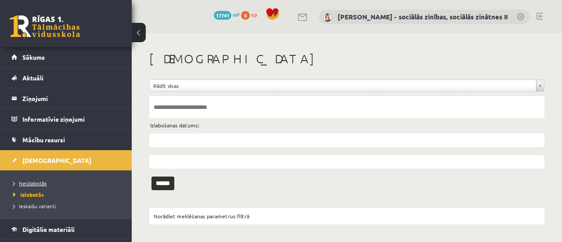
click at [34, 181] on span "Neizlabotās" at bounding box center [29, 183] width 33 height 7
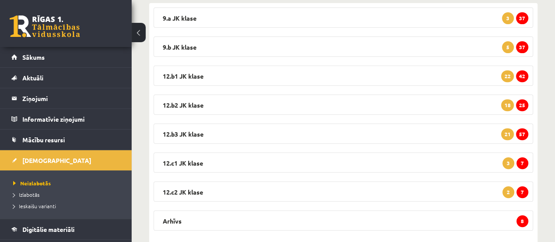
scroll to position [155, 0]
